Goal: Task Accomplishment & Management: Complete application form

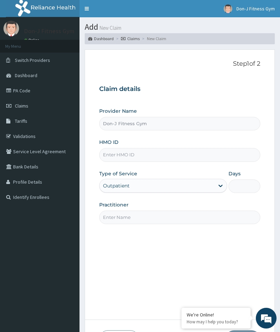
type input "Don-J Fitness Gym"
type input "1"
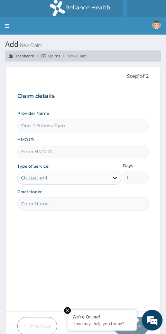
click at [36, 152] on input "HMO ID" at bounding box center [83, 151] width 132 height 13
click at [36, 151] on input "HMO ID" at bounding box center [83, 151] width 132 height 13
paste input "LEP/10071/A"
type input "LEP/10071/A"
click at [38, 201] on input "Practitioner" at bounding box center [83, 203] width 132 height 13
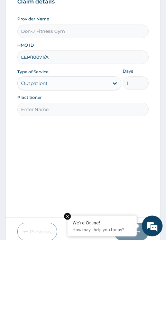
click at [36, 197] on input "Practitioner" at bounding box center [83, 203] width 132 height 13
paste input "UCHE"
type input "U"
click at [34, 197] on input "Practitioner" at bounding box center [83, 203] width 132 height 13
paste input "JOHN UCHE"
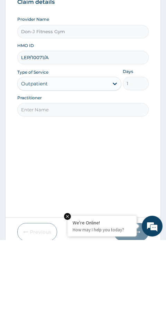
type input "JOHN UCHE"
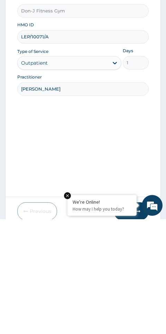
scroll to position [29, 0]
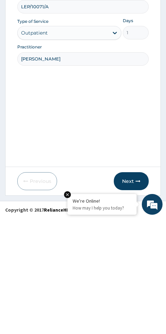
click at [138, 288] on button "Next" at bounding box center [131, 297] width 35 height 18
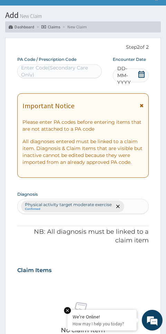
click at [140, 72] on icon at bounding box center [141, 74] width 7 height 7
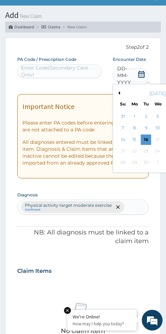
click at [146, 138] on div "16" at bounding box center [146, 140] width 10 height 10
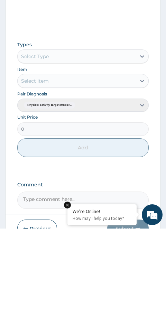
scroll to position [256, 0]
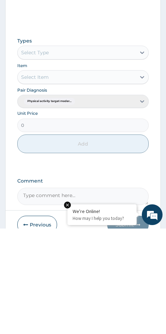
type input "PA/3617F8"
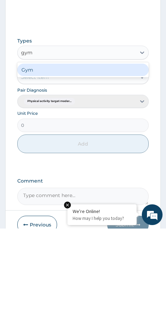
click at [72, 169] on div "Gym" at bounding box center [83, 175] width 132 height 12
type input "gym"
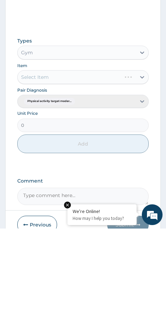
scroll to position [264, 0]
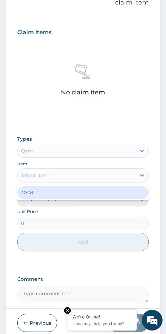
click at [36, 190] on div "GYM" at bounding box center [83, 192] width 132 height 12
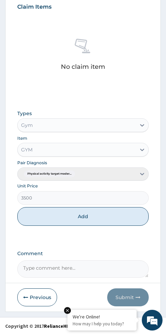
click at [101, 211] on button "Add" at bounding box center [83, 216] width 132 height 19
type input "0"
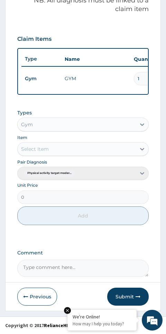
scroll to position [256, 0]
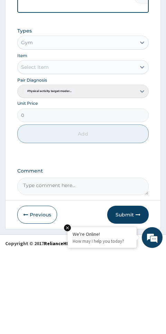
click at [48, 261] on textarea "Comment" at bounding box center [83, 269] width 132 height 17
type textarea "Gym Session"
click at [135, 289] on button "Submit" at bounding box center [128, 298] width 42 height 18
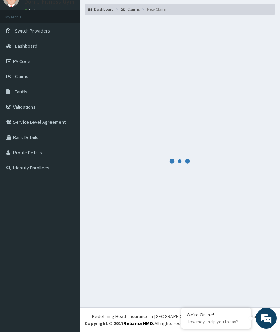
scroll to position [29, 0]
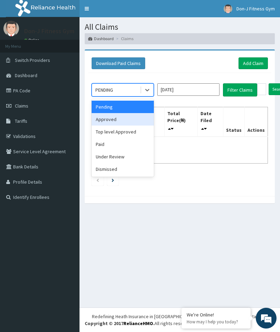
click at [110, 117] on div "Approved" at bounding box center [123, 119] width 62 height 12
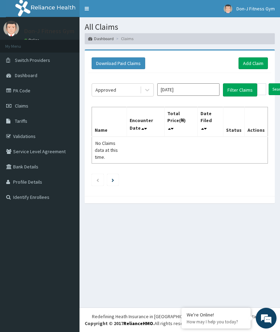
click at [239, 89] on button "Filter Claims" at bounding box center [240, 89] width 34 height 13
